Goal: Information Seeking & Learning: Learn about a topic

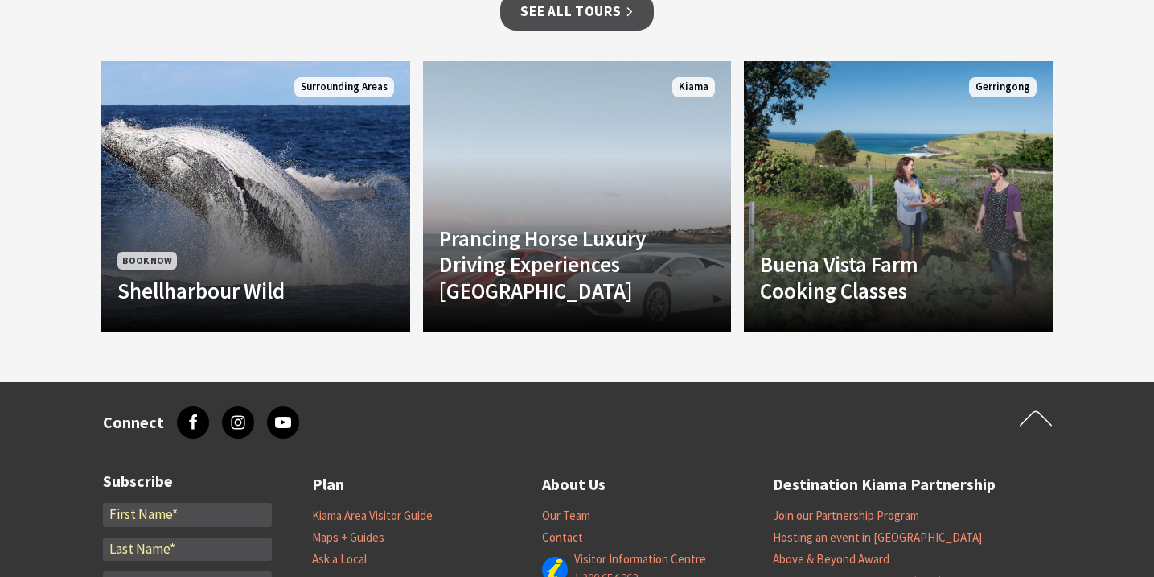
scroll to position [1132, 0]
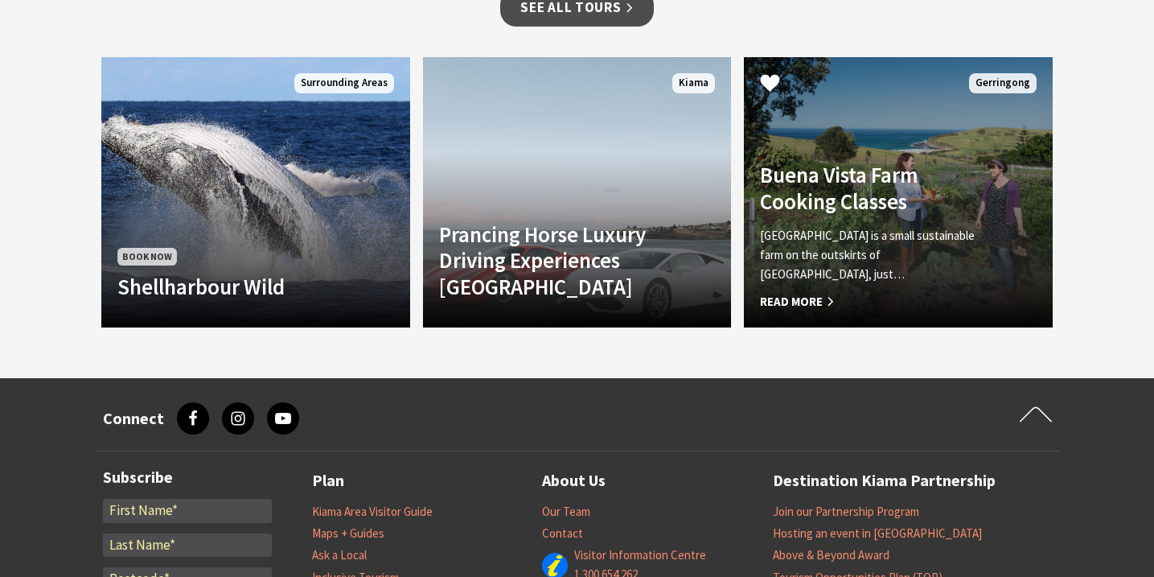
click at [799, 302] on span "Read More" at bounding box center [875, 301] width 230 height 19
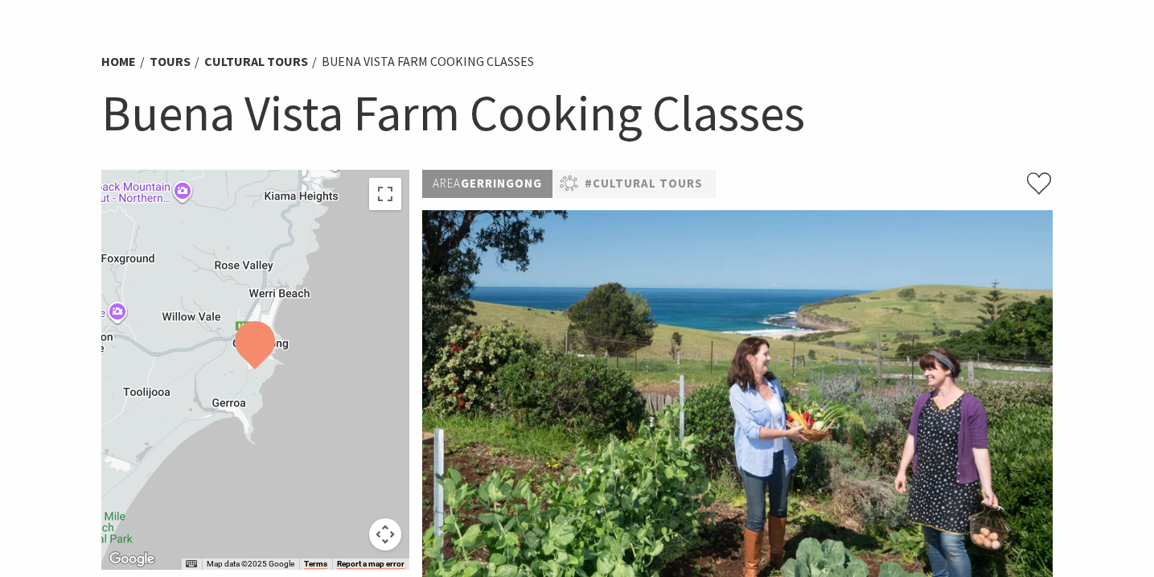
scroll to position [80, 0]
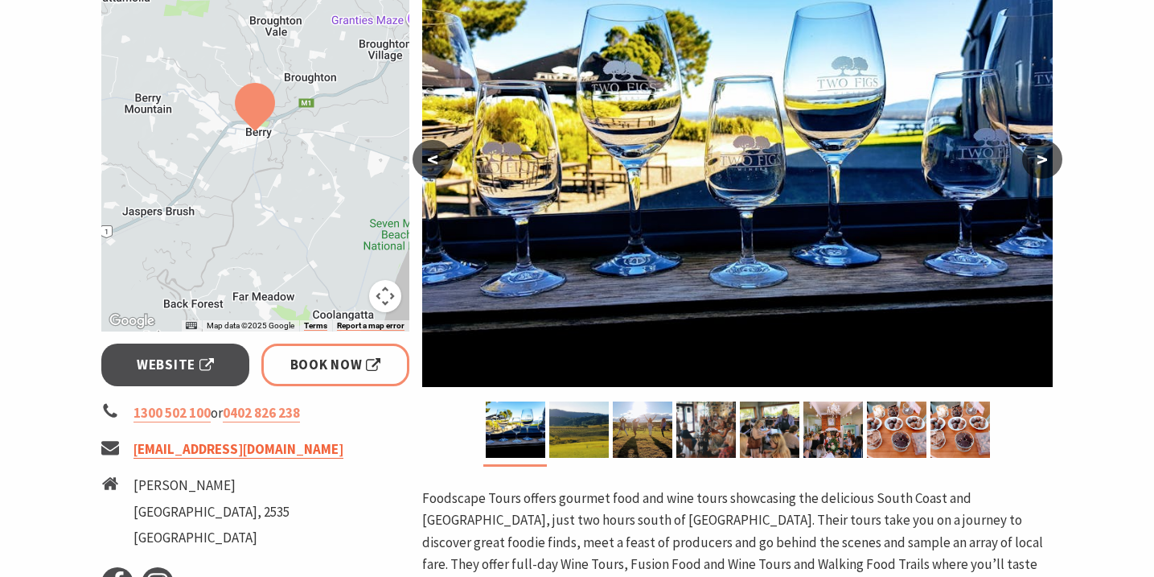
scroll to position [328, 0]
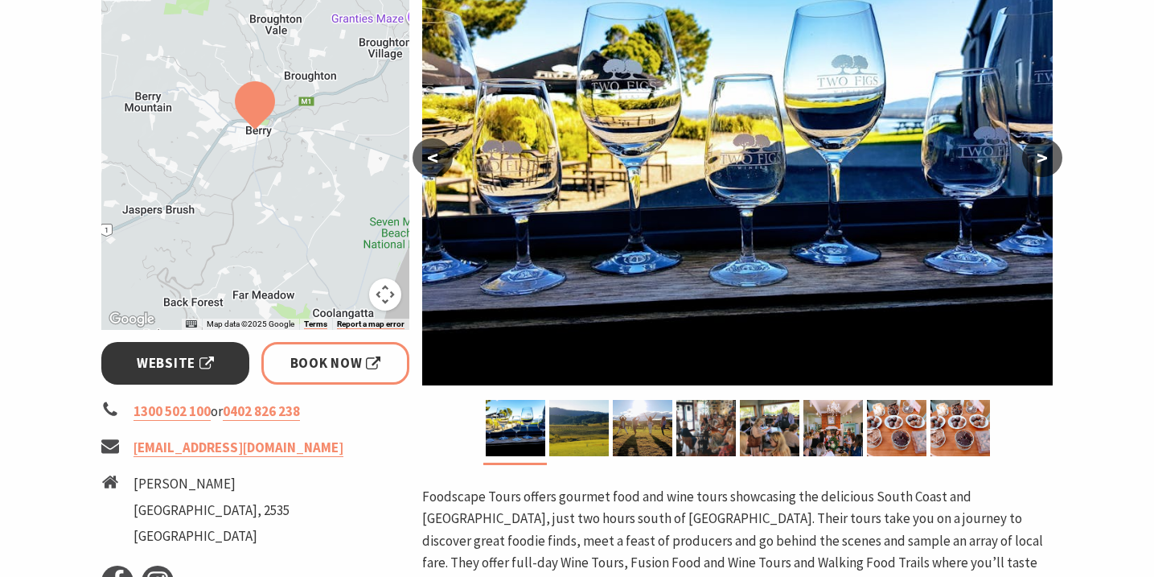
click at [200, 372] on span "Website" at bounding box center [175, 363] width 77 height 22
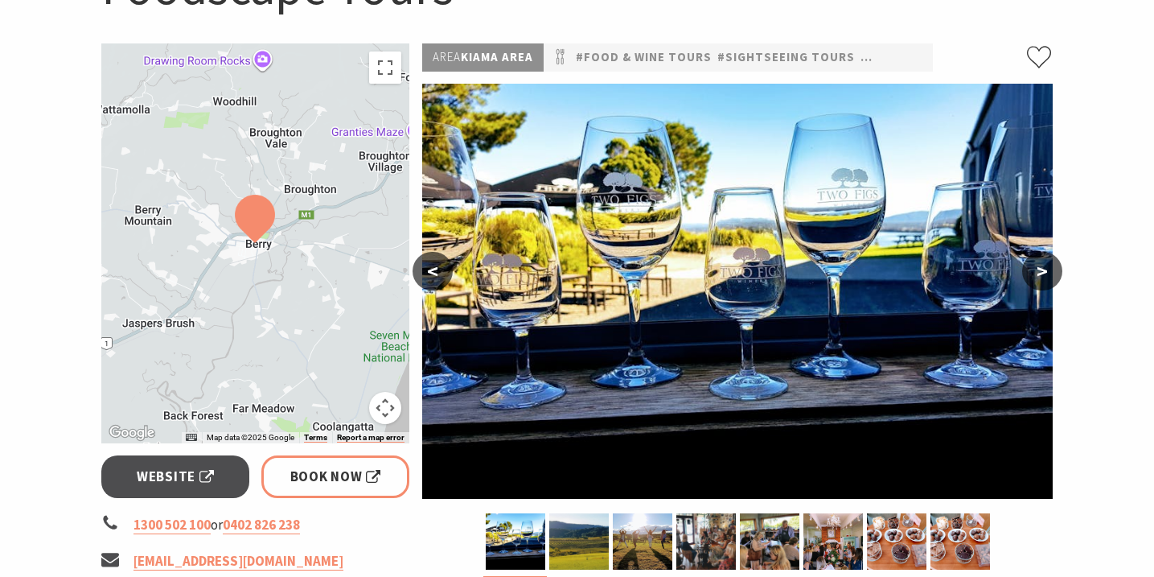
scroll to position [0, 0]
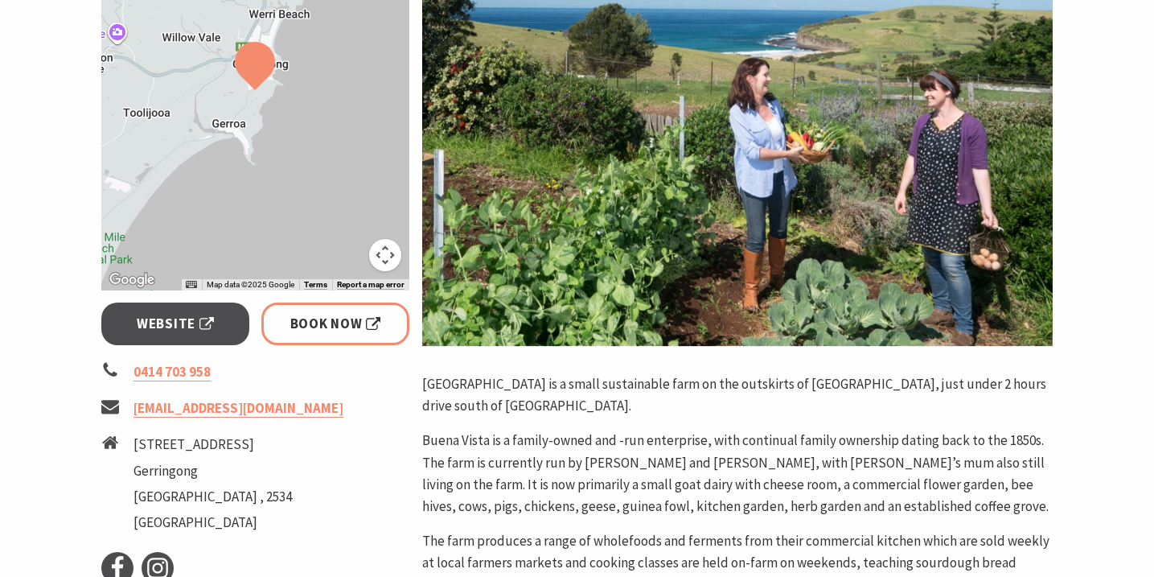
scroll to position [388, 0]
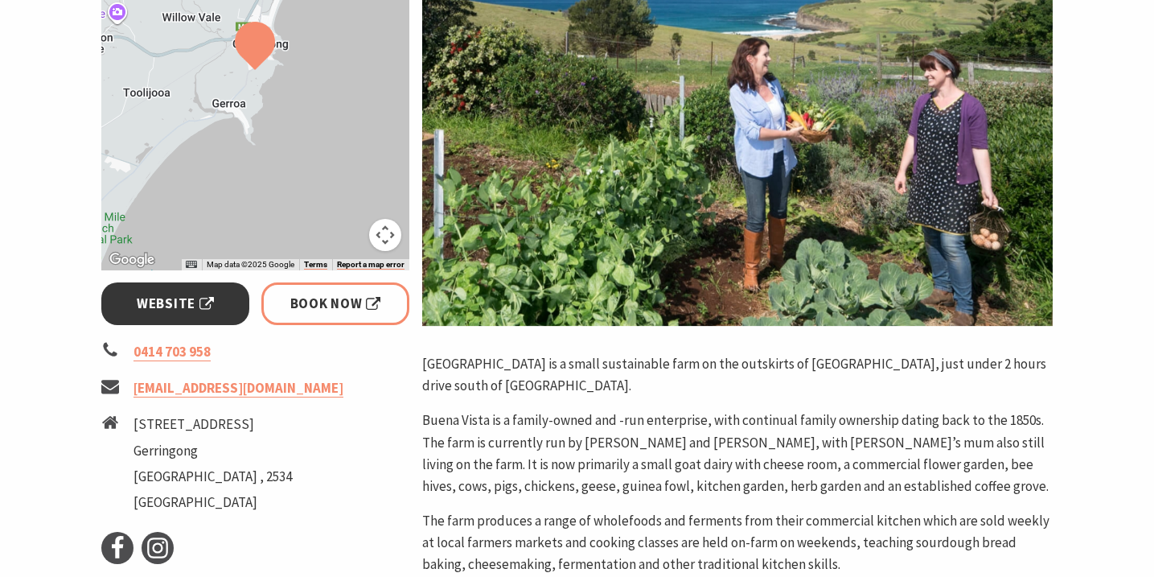
click at [178, 294] on span "Website" at bounding box center [175, 304] width 77 height 22
